Goal: Transaction & Acquisition: Purchase product/service

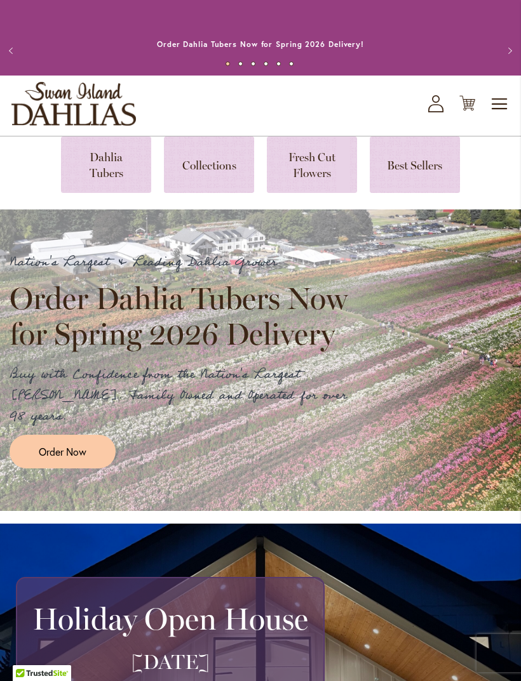
click at [110, 168] on link at bounding box center [106, 164] width 90 height 56
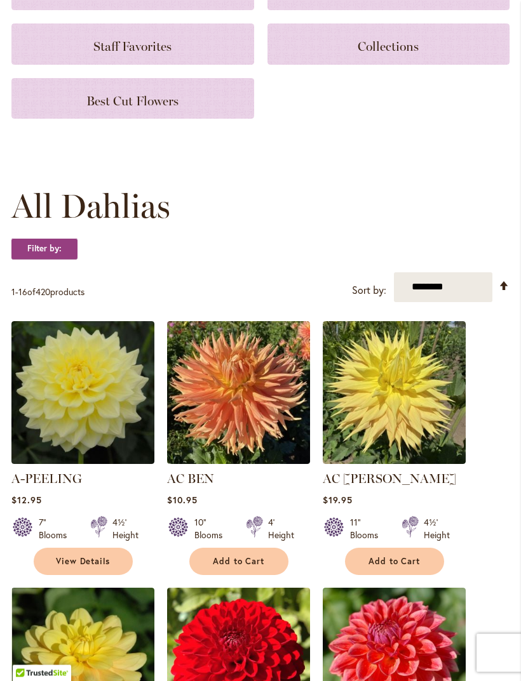
scroll to position [211, 0]
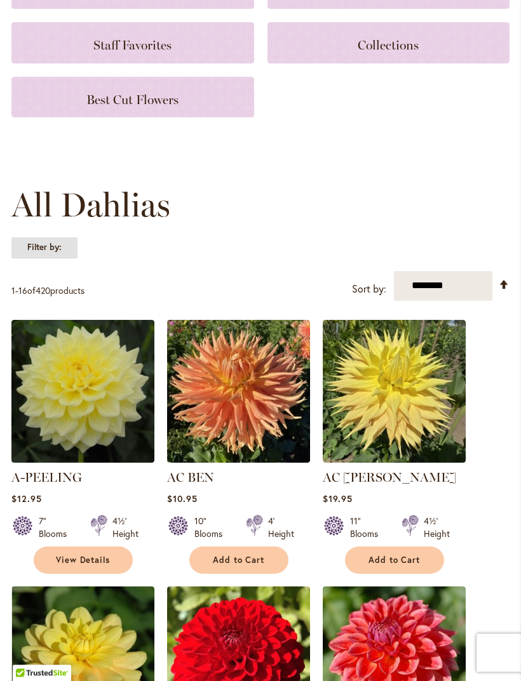
click at [56, 249] on strong "Filter by:" at bounding box center [44, 248] width 66 height 22
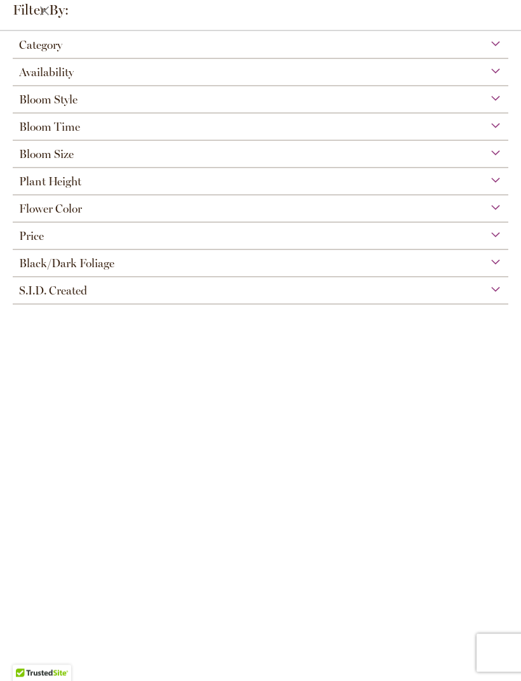
scroll to position [76, 0]
click at [108, 216] on div "Flower Color" at bounding box center [260, 206] width 495 height 20
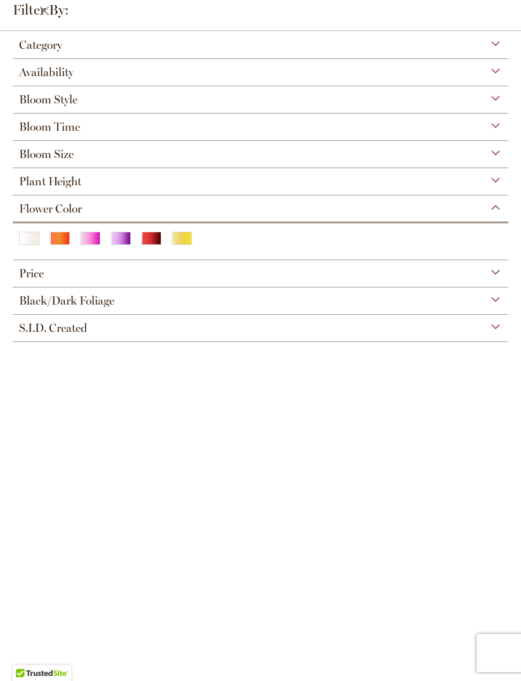
click at [63, 244] on div "Orange/Peach" at bounding box center [60, 238] width 20 height 13
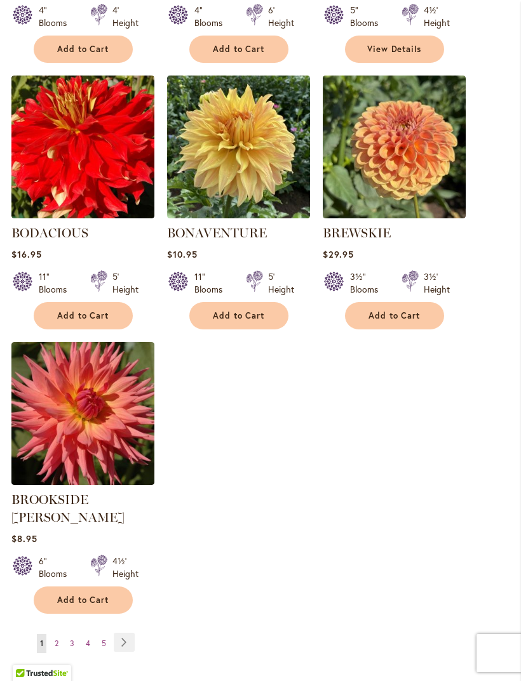
scroll to position [1443, 0]
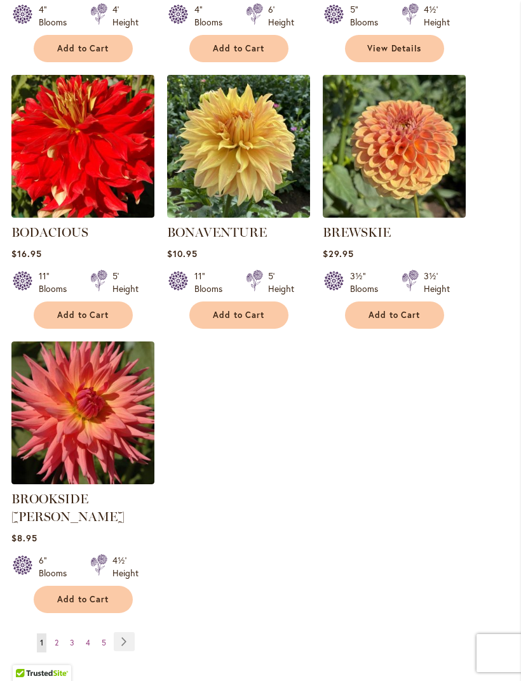
click at [130, 632] on link "Page Next" at bounding box center [124, 641] width 21 height 19
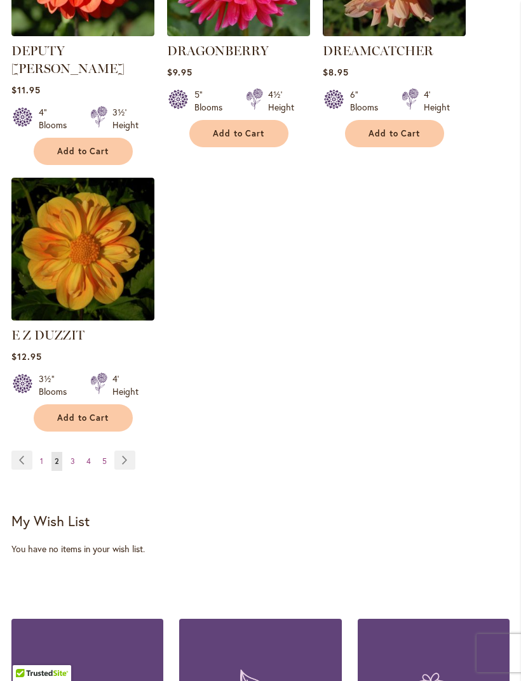
scroll to position [1678, 0]
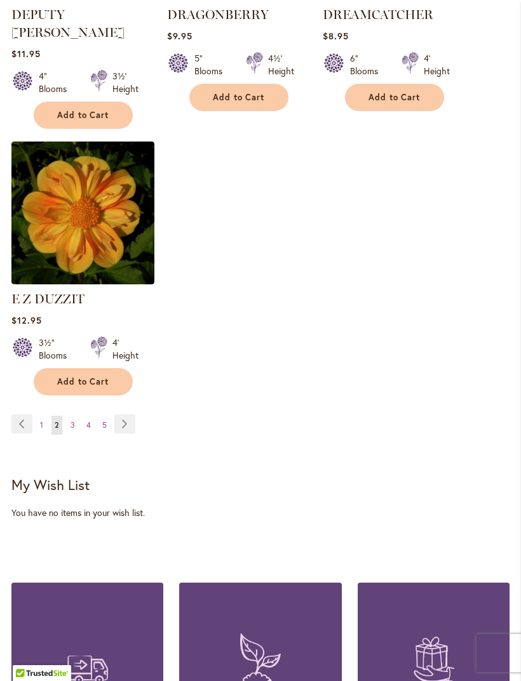
click at [76, 416] on link "Page 3" at bounding box center [72, 425] width 11 height 19
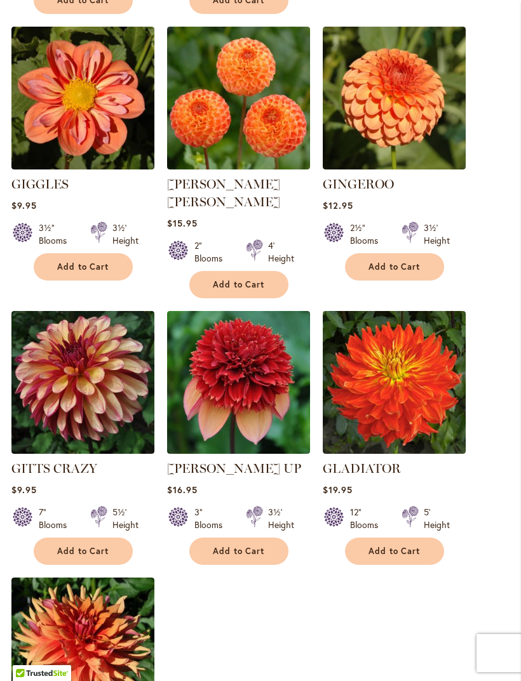
scroll to position [1432, 0]
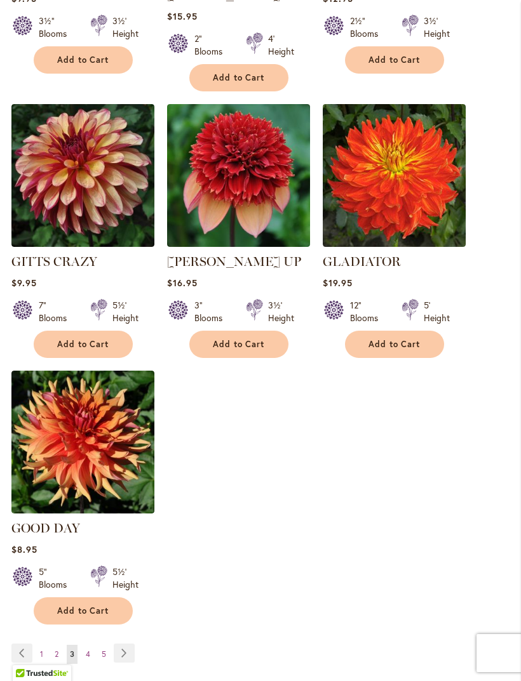
click at [88, 649] on span "4" at bounding box center [88, 654] width 4 height 10
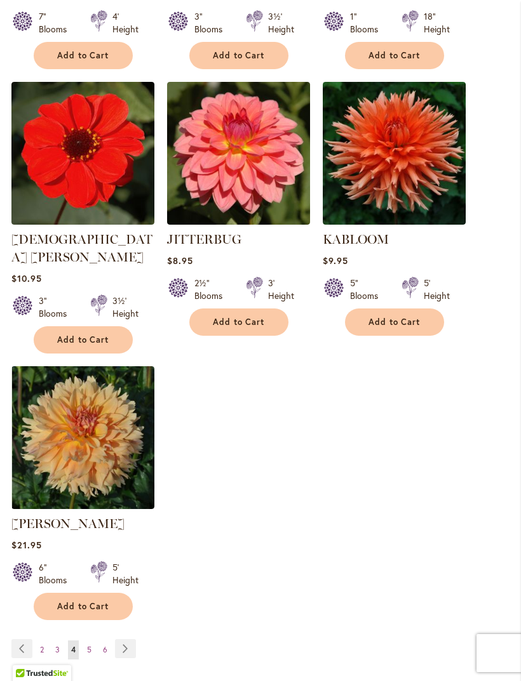
scroll to position [1434, 0]
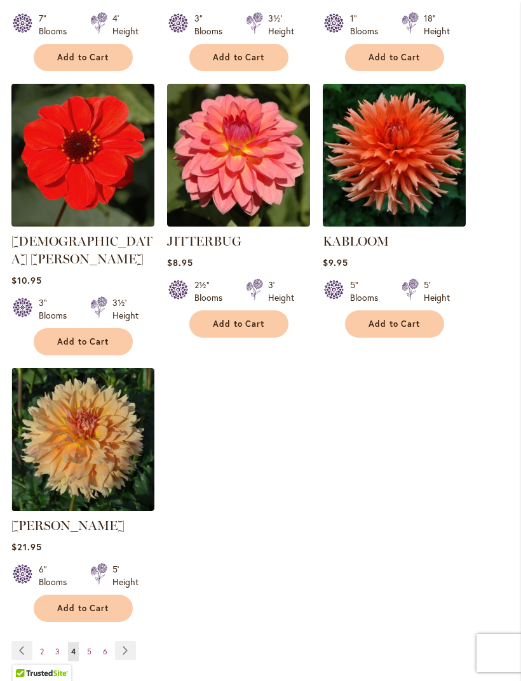
click at [119, 641] on link "Page Next" at bounding box center [125, 650] width 21 height 19
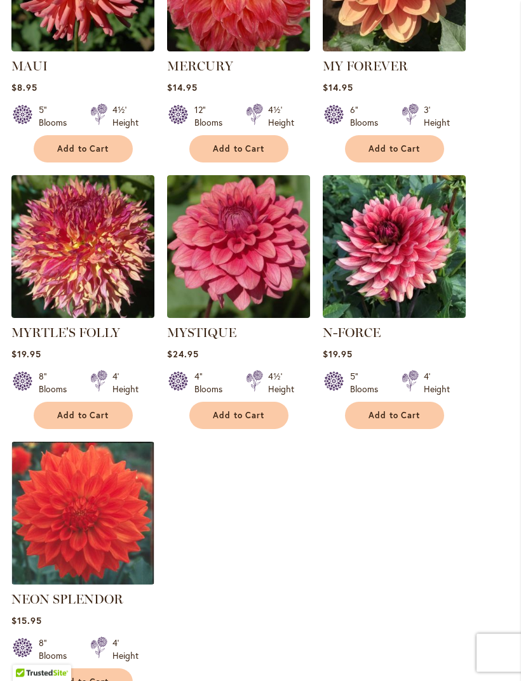
scroll to position [1394, 0]
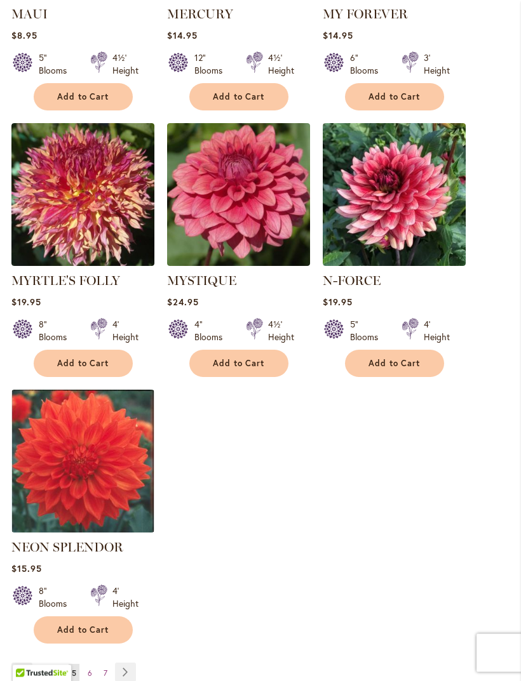
click at [91, 665] on link "Page 6" at bounding box center [89, 674] width 11 height 19
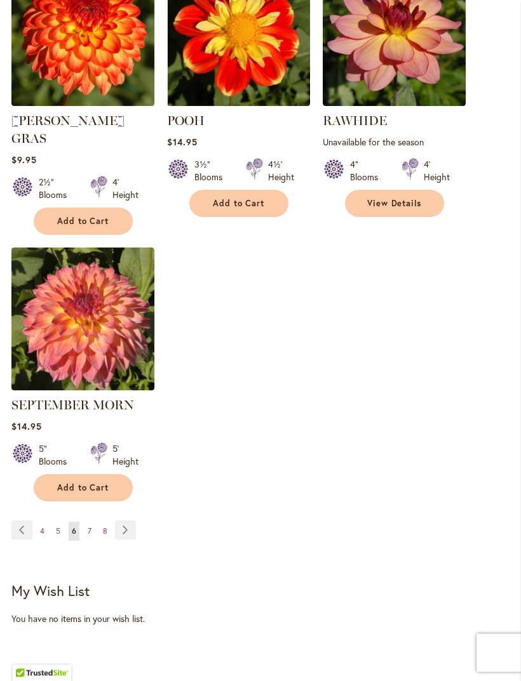
scroll to position [1572, 0]
click at [90, 526] on span "7" at bounding box center [90, 531] width 4 height 10
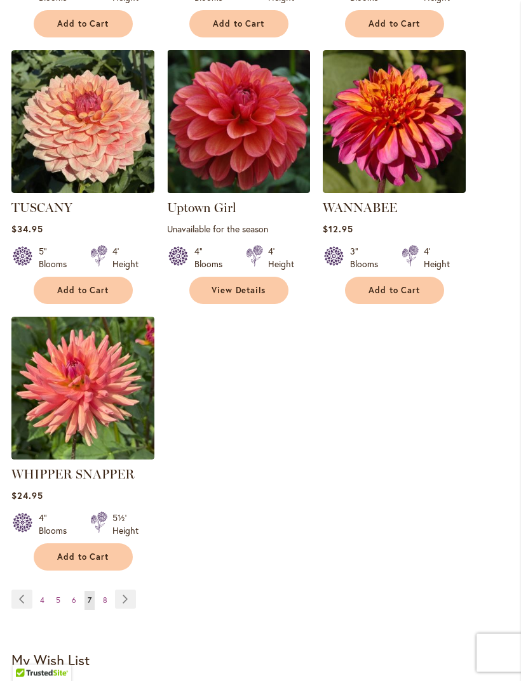
scroll to position [1485, 0]
click at [101, 591] on link "Page 8" at bounding box center [105, 600] width 11 height 19
